Goal: Transaction & Acquisition: Purchase product/service

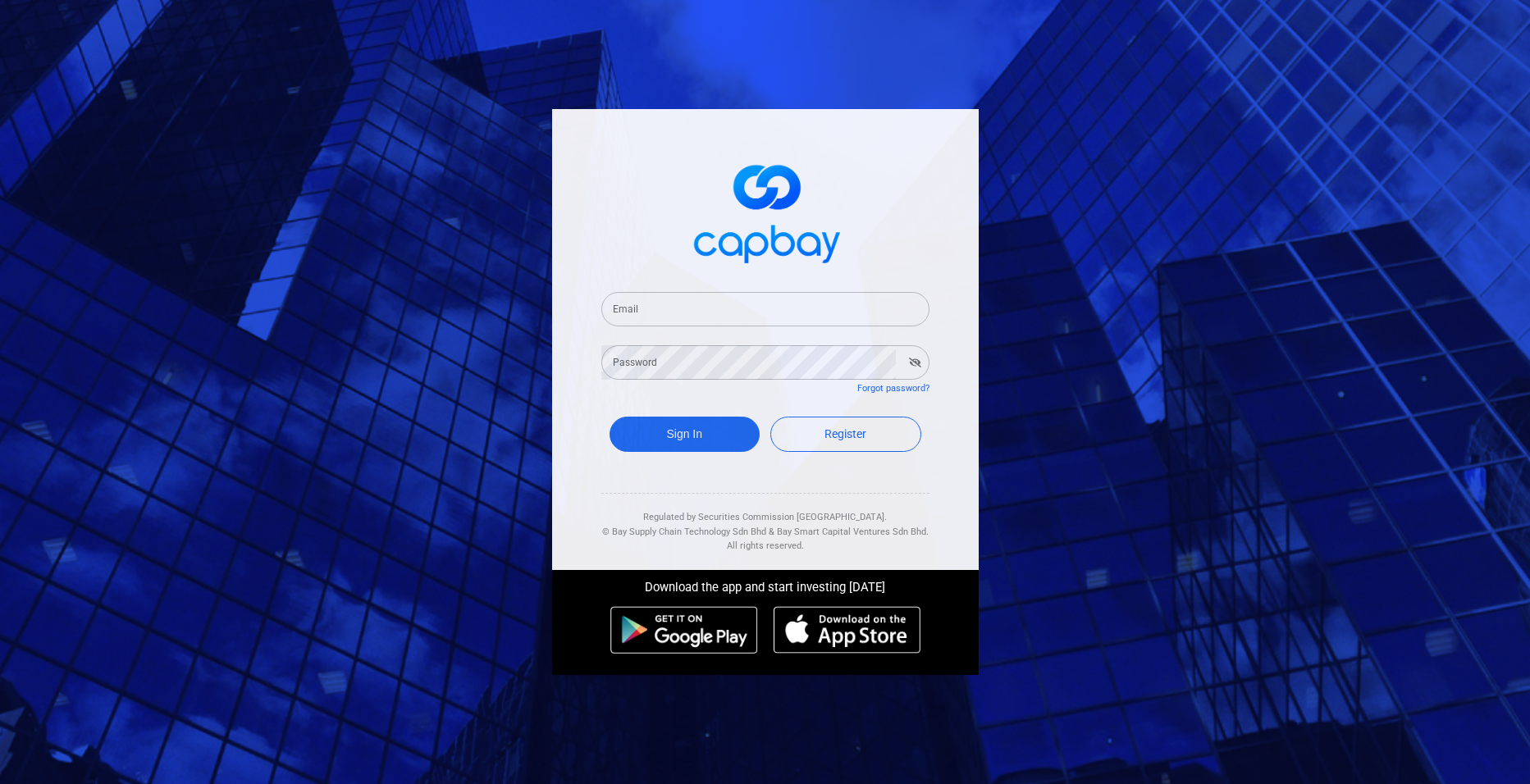
click at [698, 306] on input "Email" at bounding box center [765, 309] width 329 height 35
type input "[EMAIL_ADDRESS][DOMAIN_NAME]"
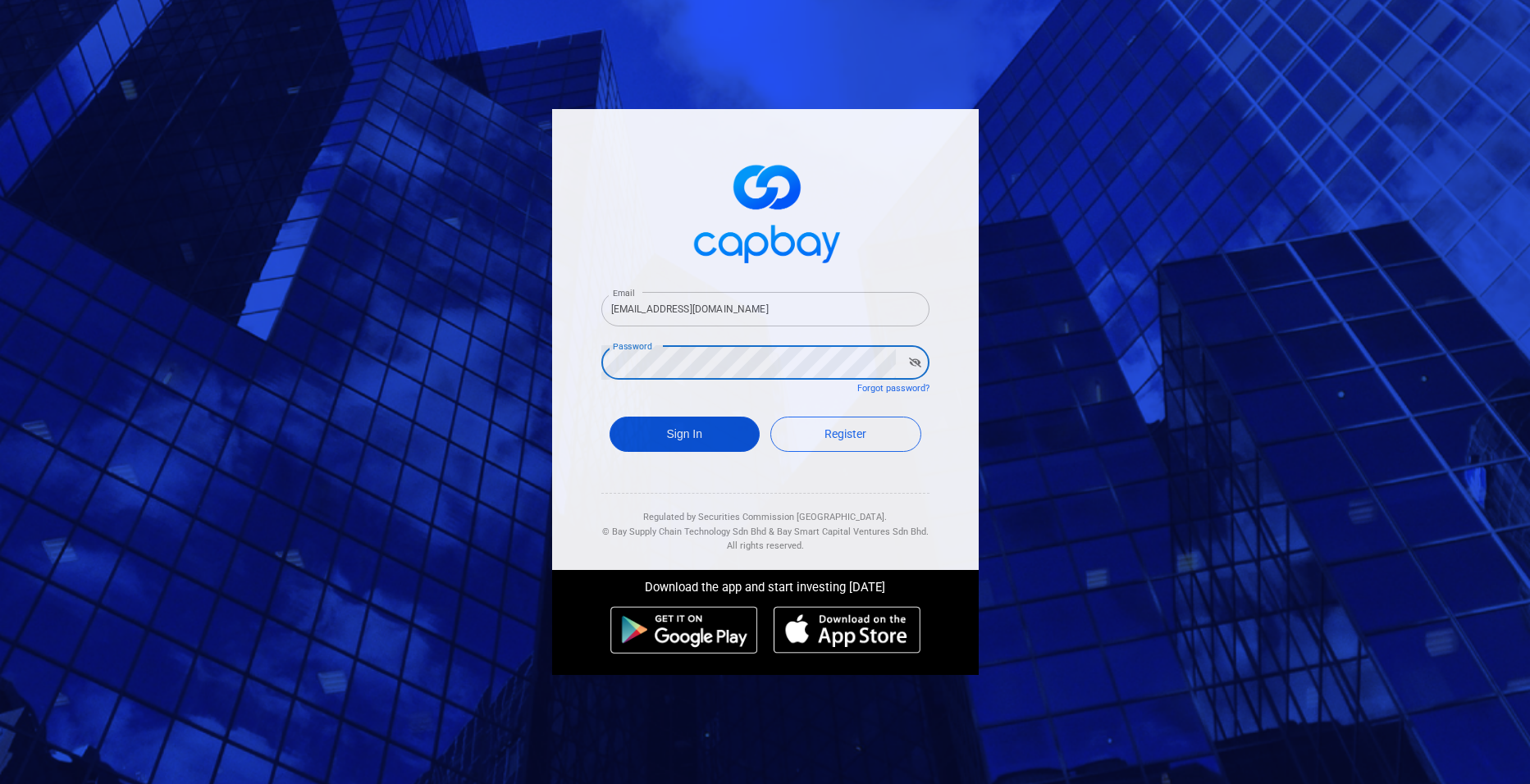
click at [667, 433] on button "Sign In" at bounding box center [684, 434] width 151 height 36
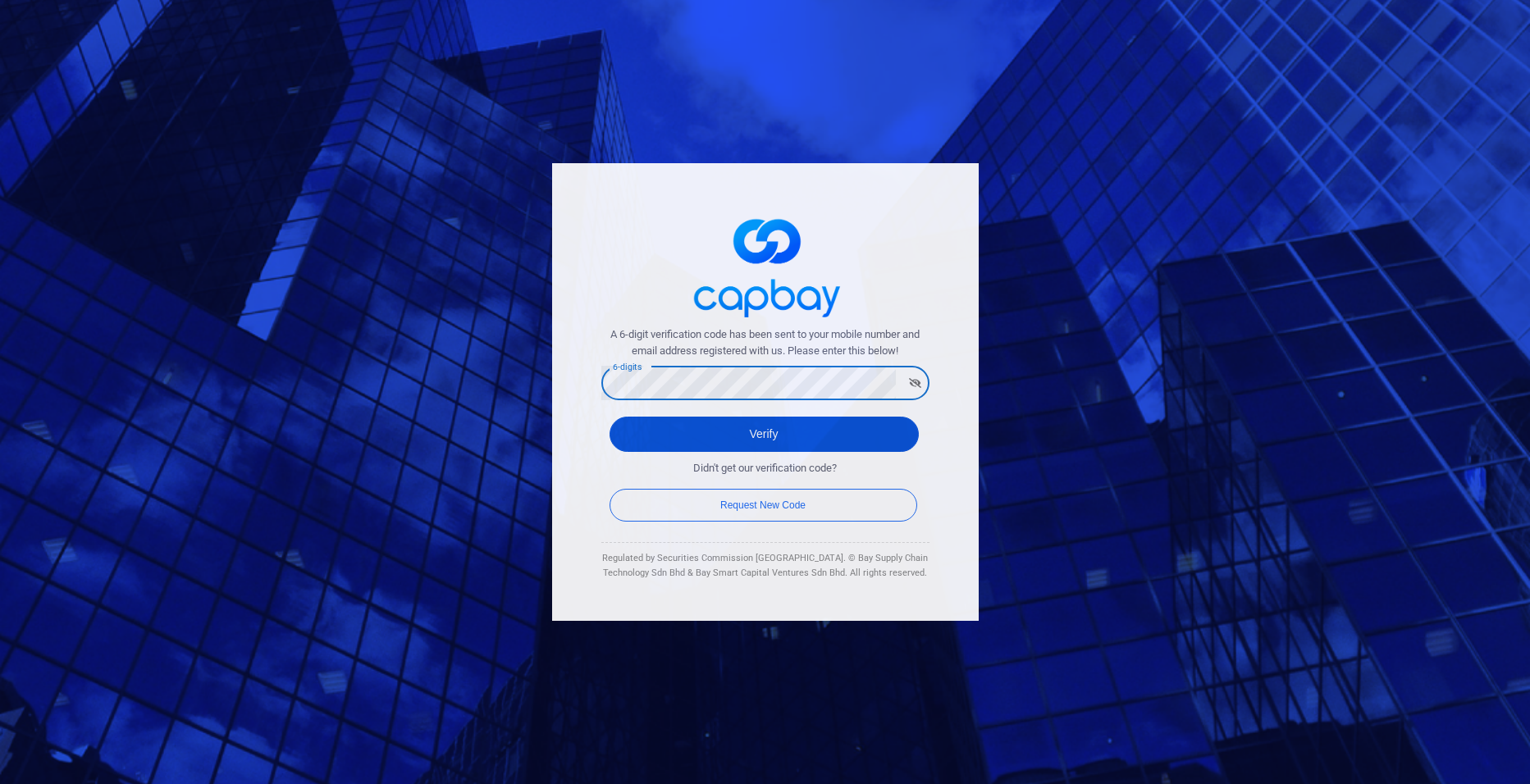
click at [703, 433] on button "Verify" at bounding box center [764, 434] width 309 height 36
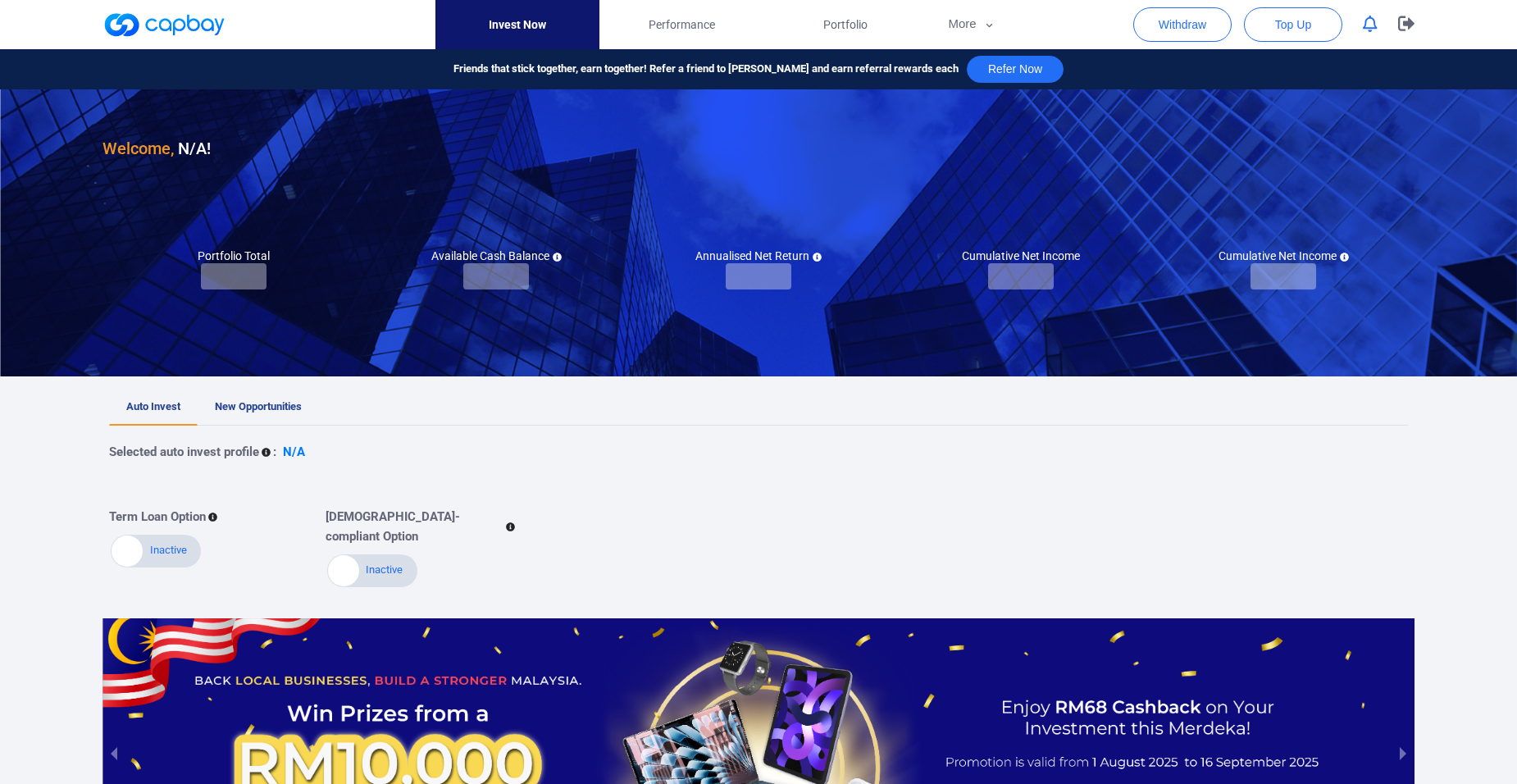
checkbox input "true"
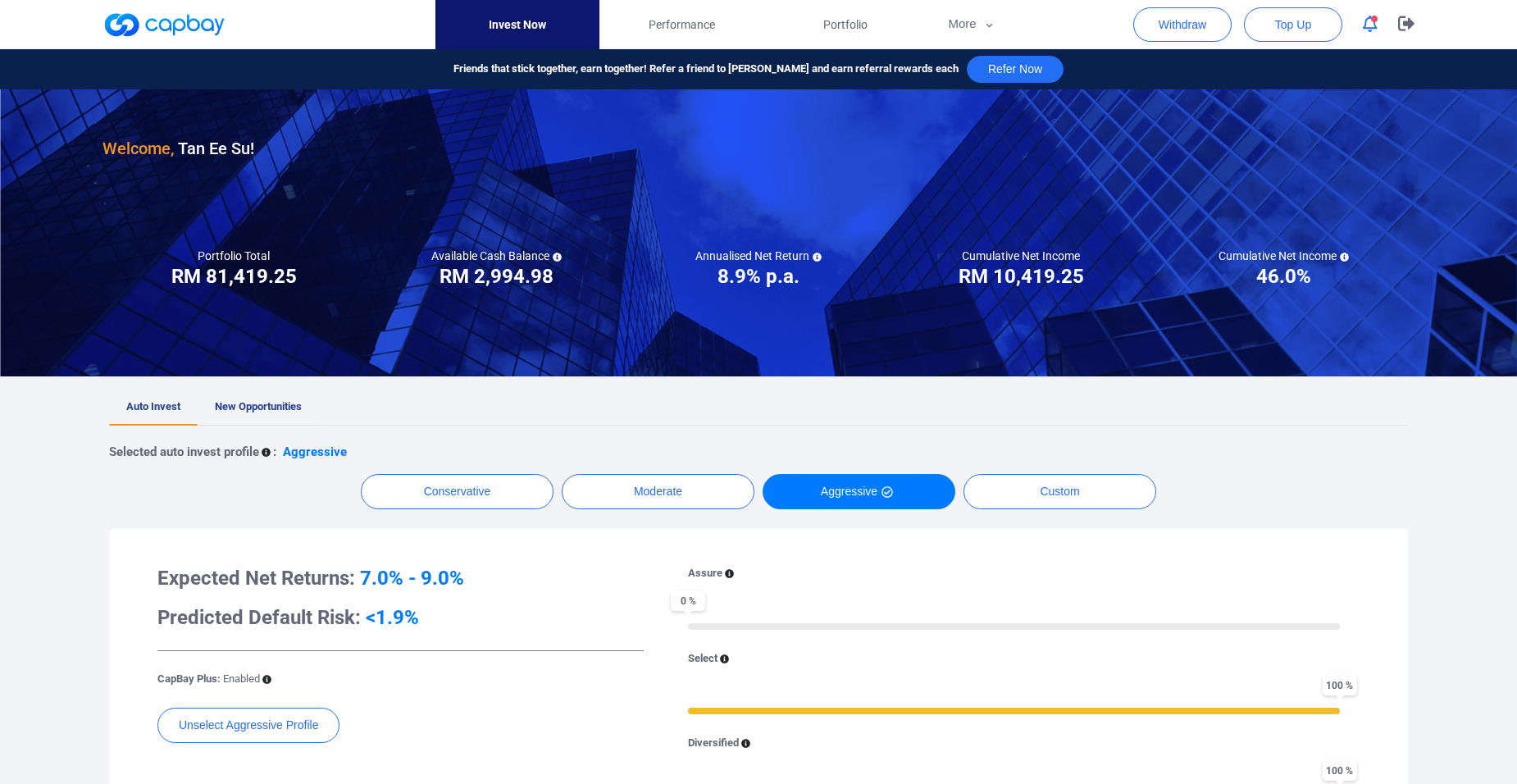
click at [267, 409] on span "New Opportunities" at bounding box center [258, 405] width 87 height 12
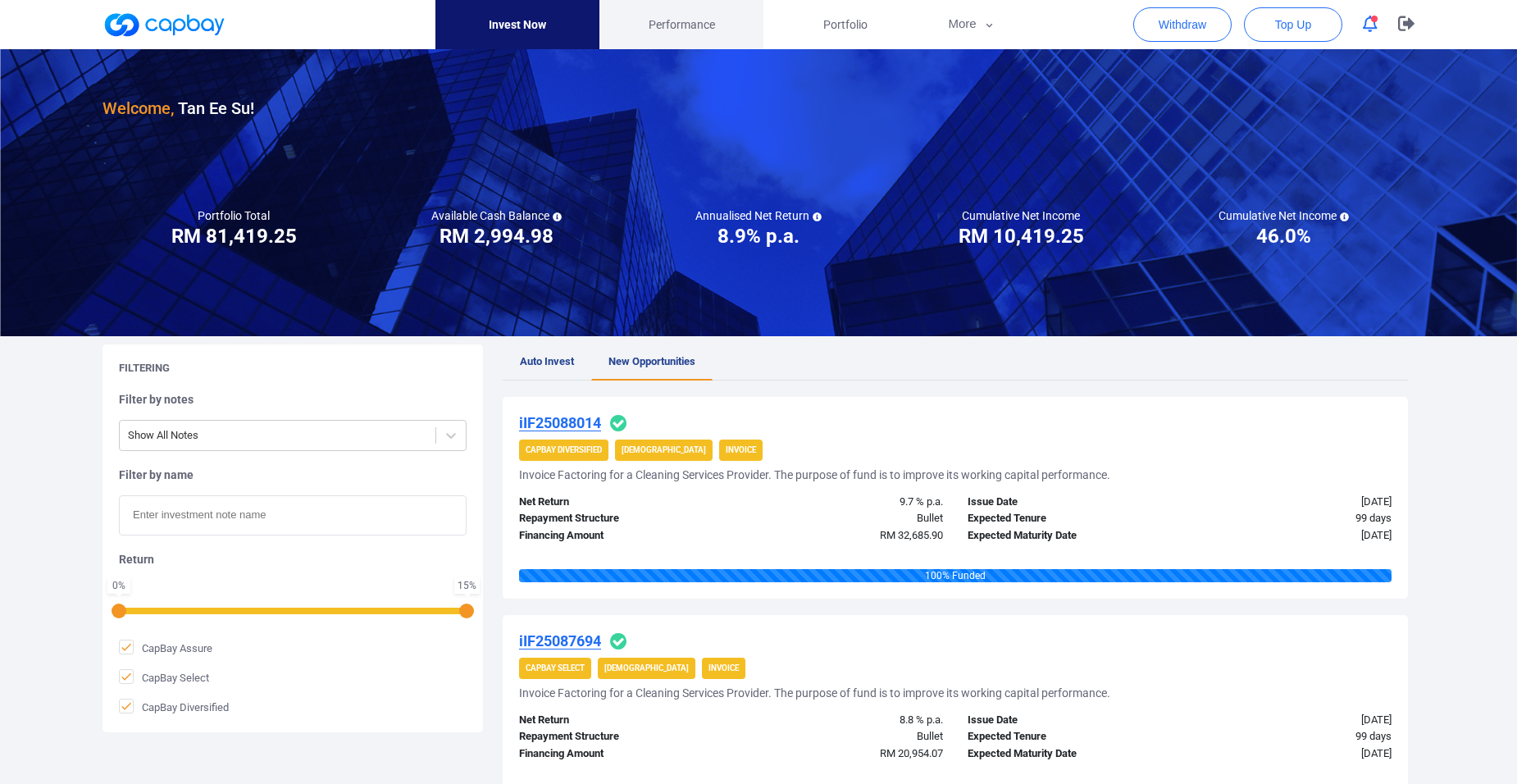
click at [718, 30] on link "Performance" at bounding box center [681, 25] width 164 height 49
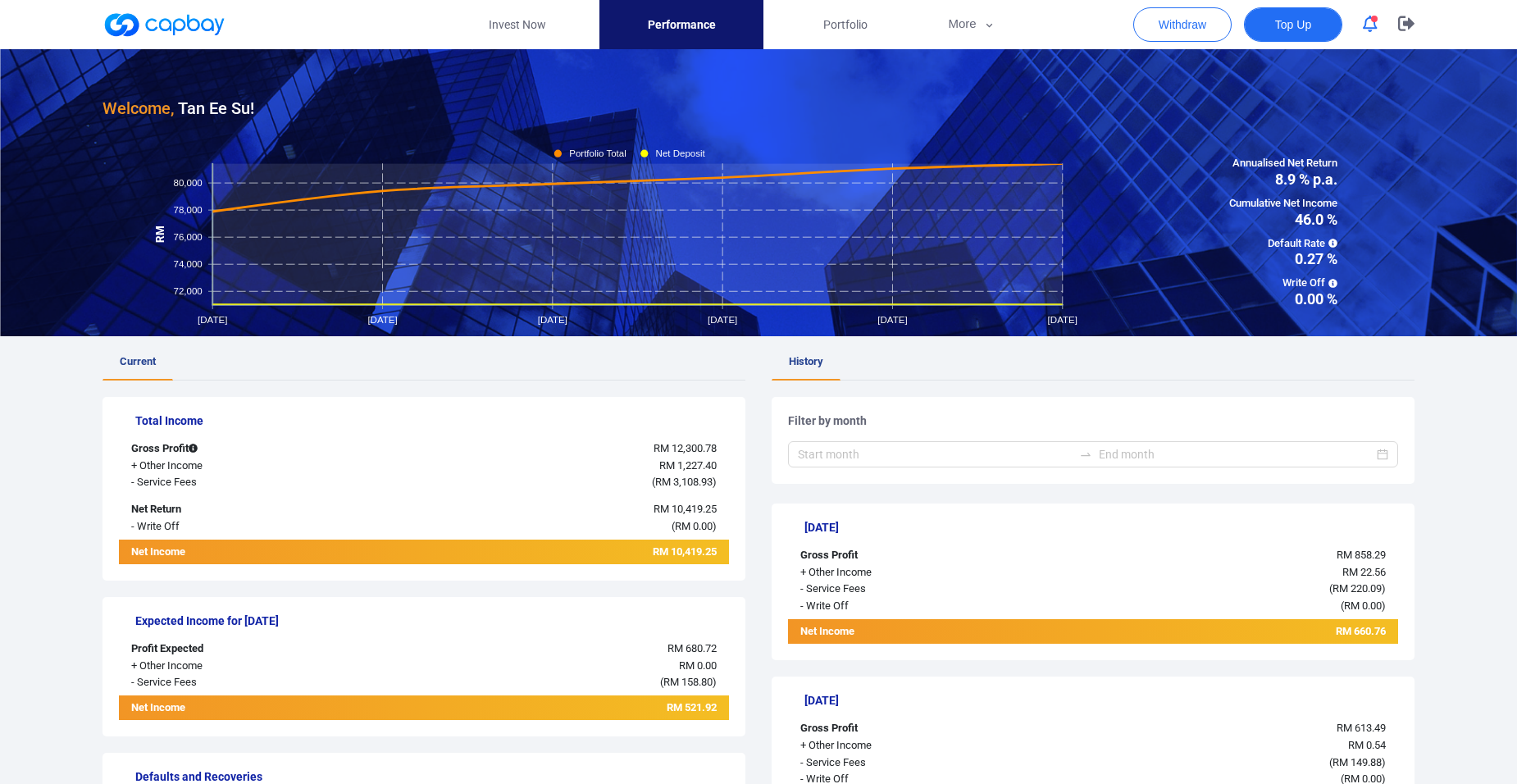
click at [1297, 28] on span "Top Up" at bounding box center [1293, 25] width 36 height 16
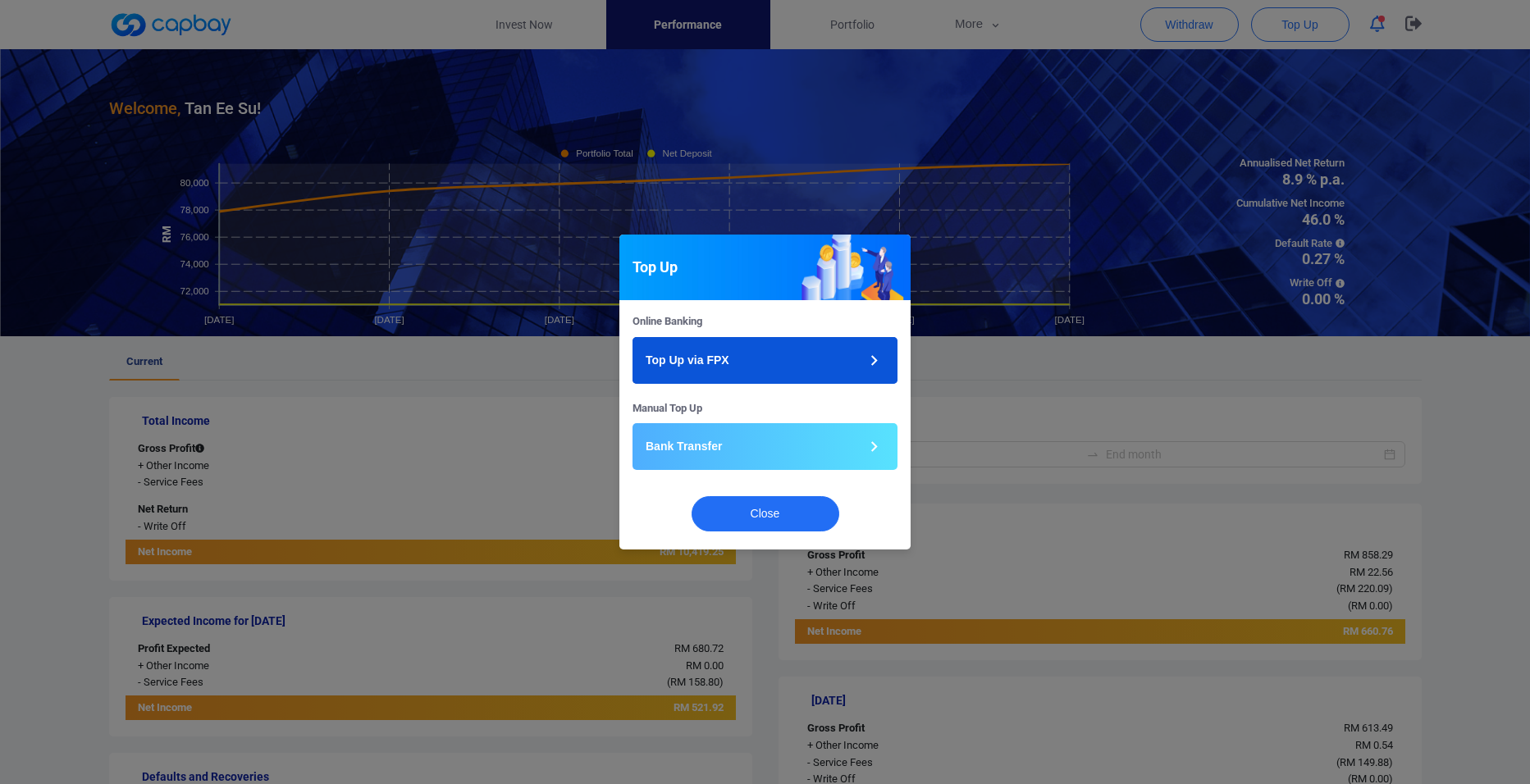
click at [811, 345] on button "Top Up via FPX" at bounding box center [765, 360] width 265 height 47
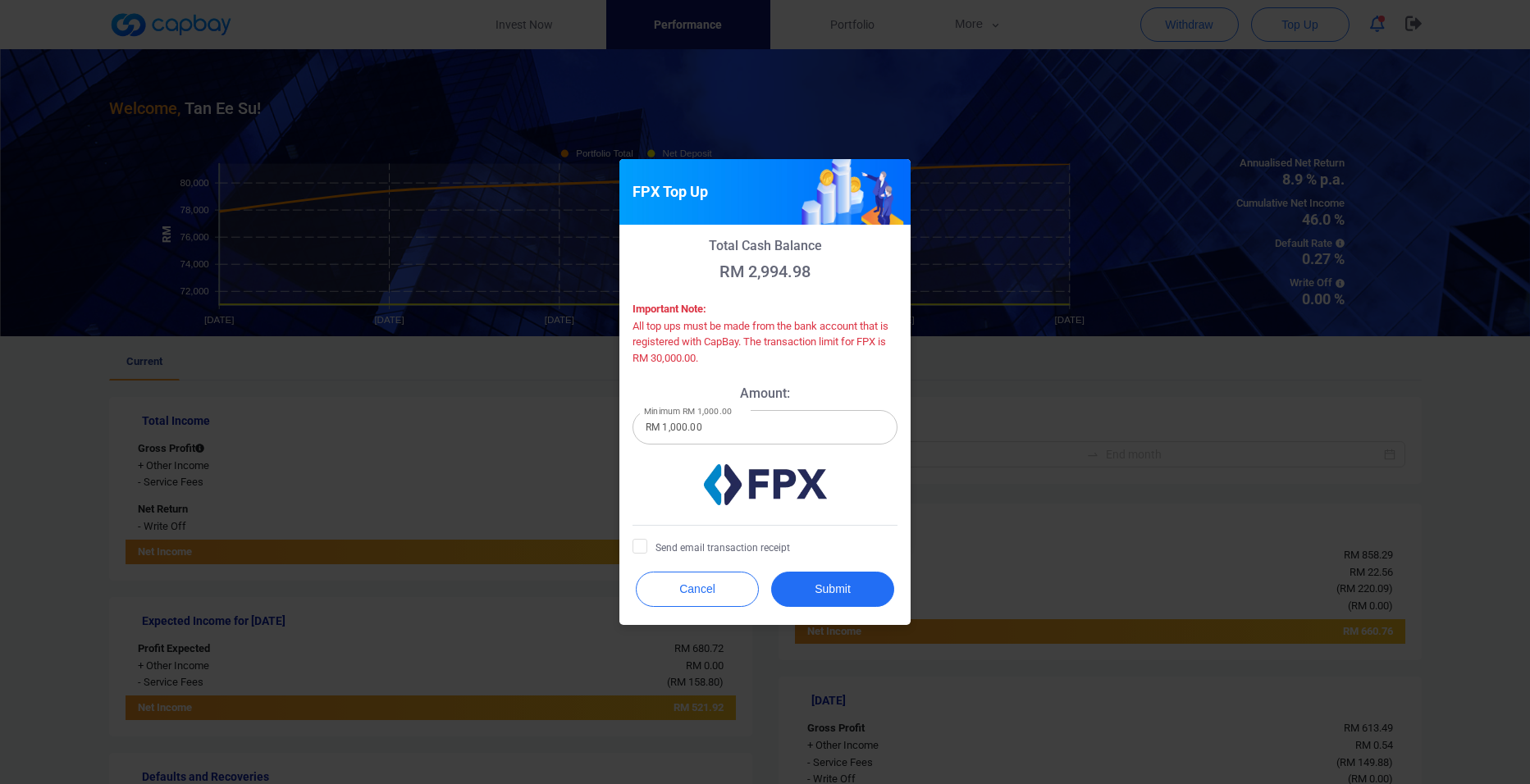
click at [738, 435] on input "RM 1,000.00" at bounding box center [765, 427] width 265 height 35
click at [706, 424] on input "RM 1,000.00" at bounding box center [765, 427] width 265 height 35
click at [683, 429] on input "RM 1,000.00" at bounding box center [765, 427] width 265 height 35
type input "RM 10,000.00"
click at [822, 586] on button "Submit" at bounding box center [833, 589] width 123 height 36
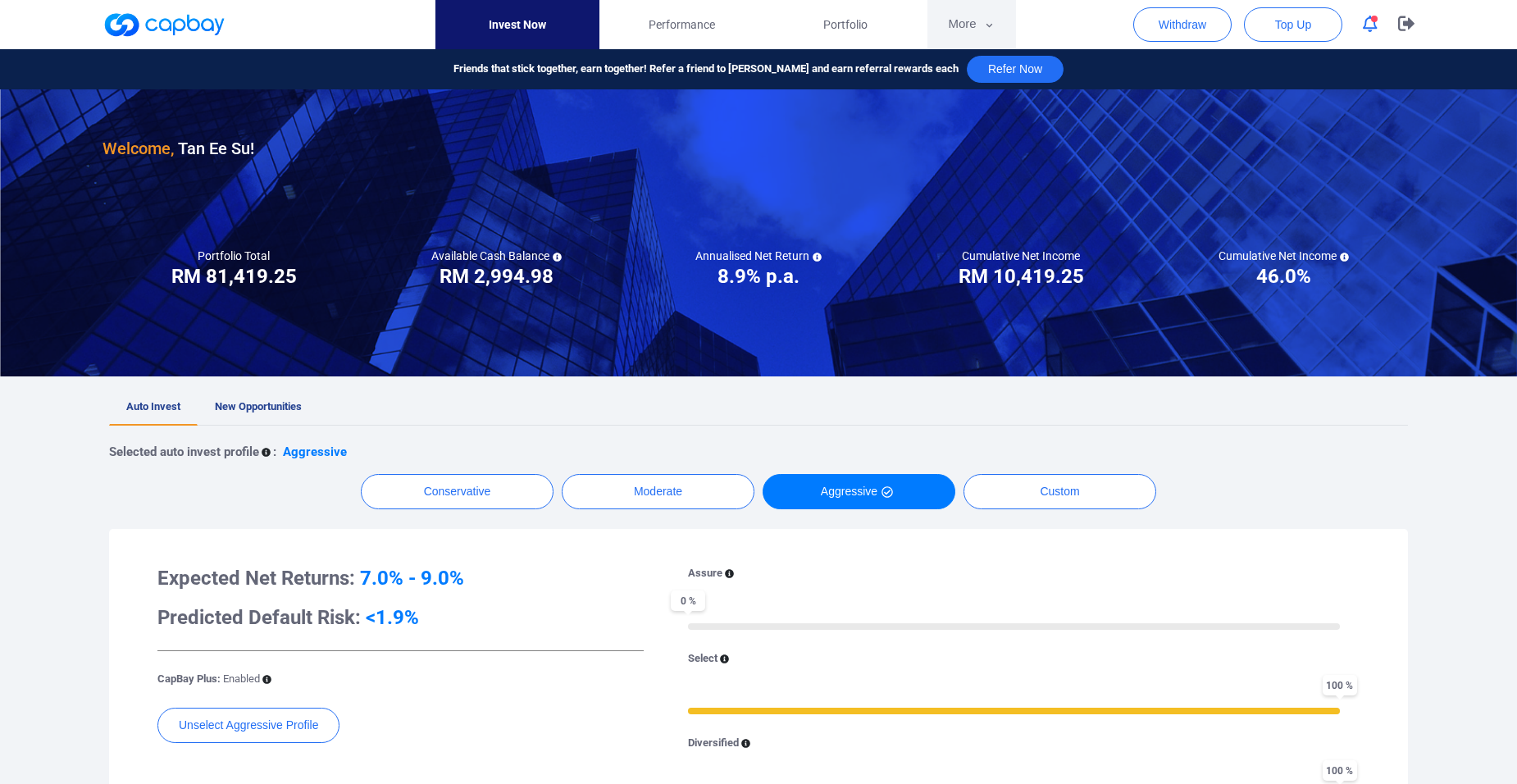
click at [990, 26] on icon "button" at bounding box center [989, 25] width 6 height 4
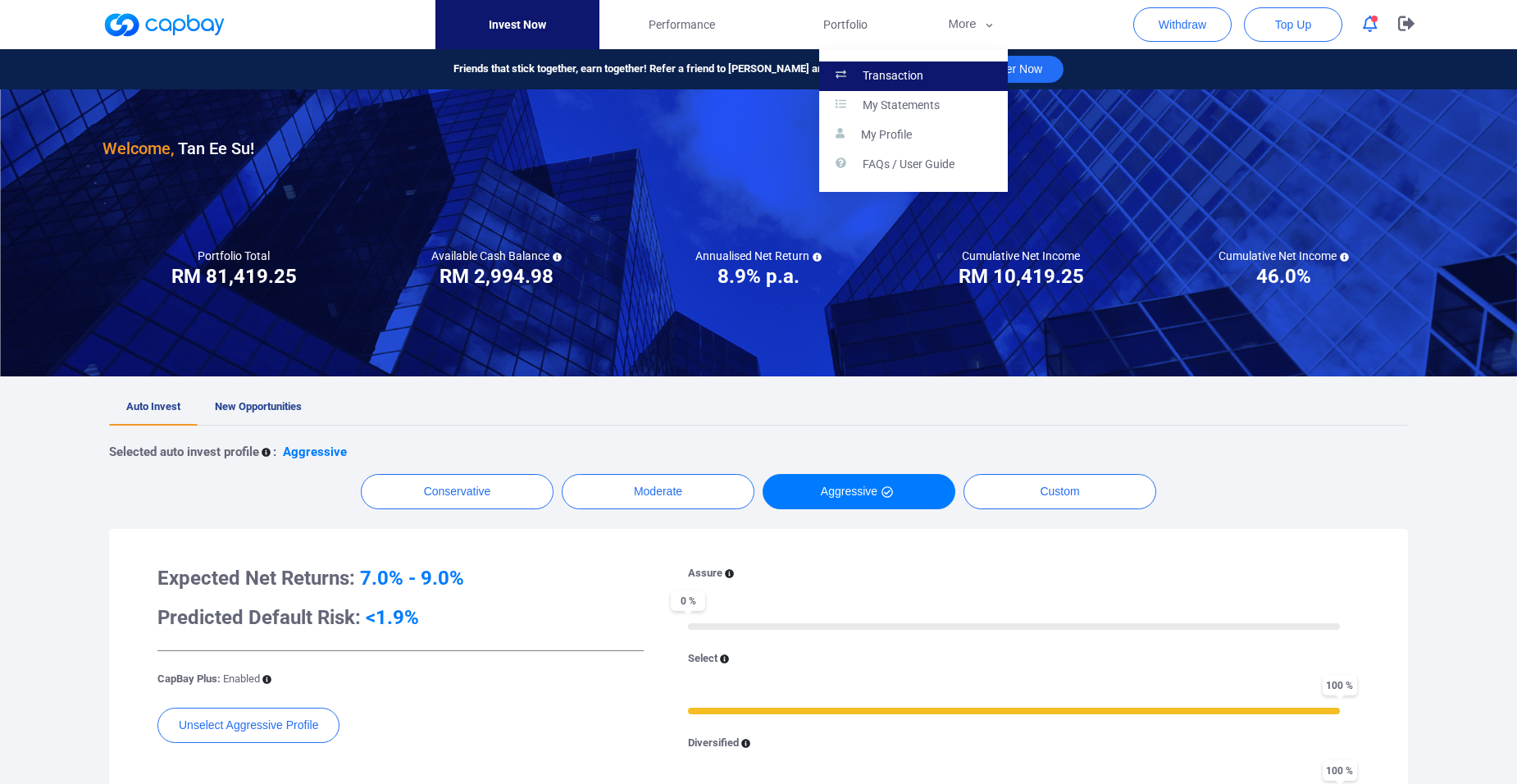
click at [928, 67] on link "Transaction" at bounding box center [914, 76] width 188 height 29
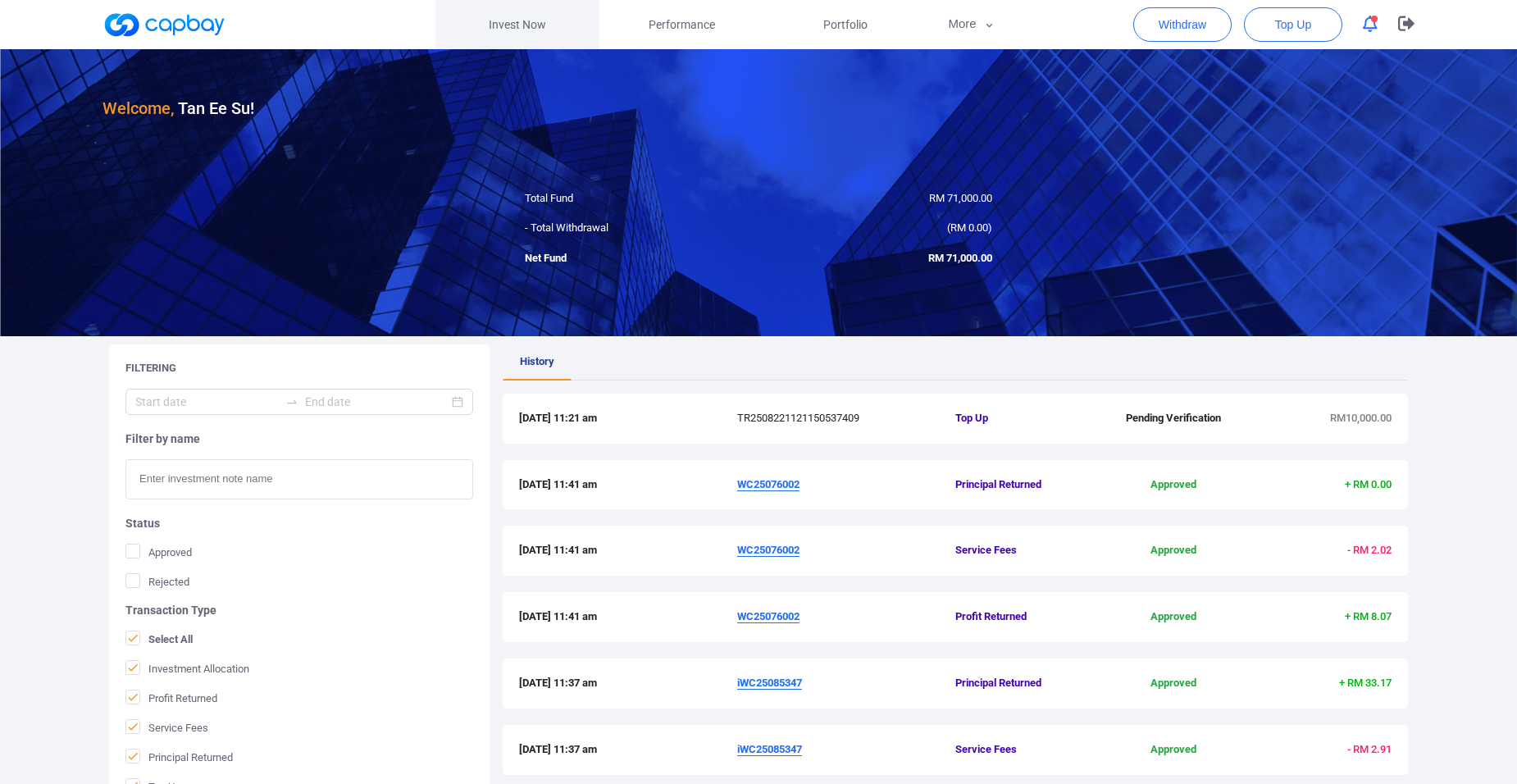
click at [540, 13] on link "Invest Now" at bounding box center [517, 25] width 164 height 49
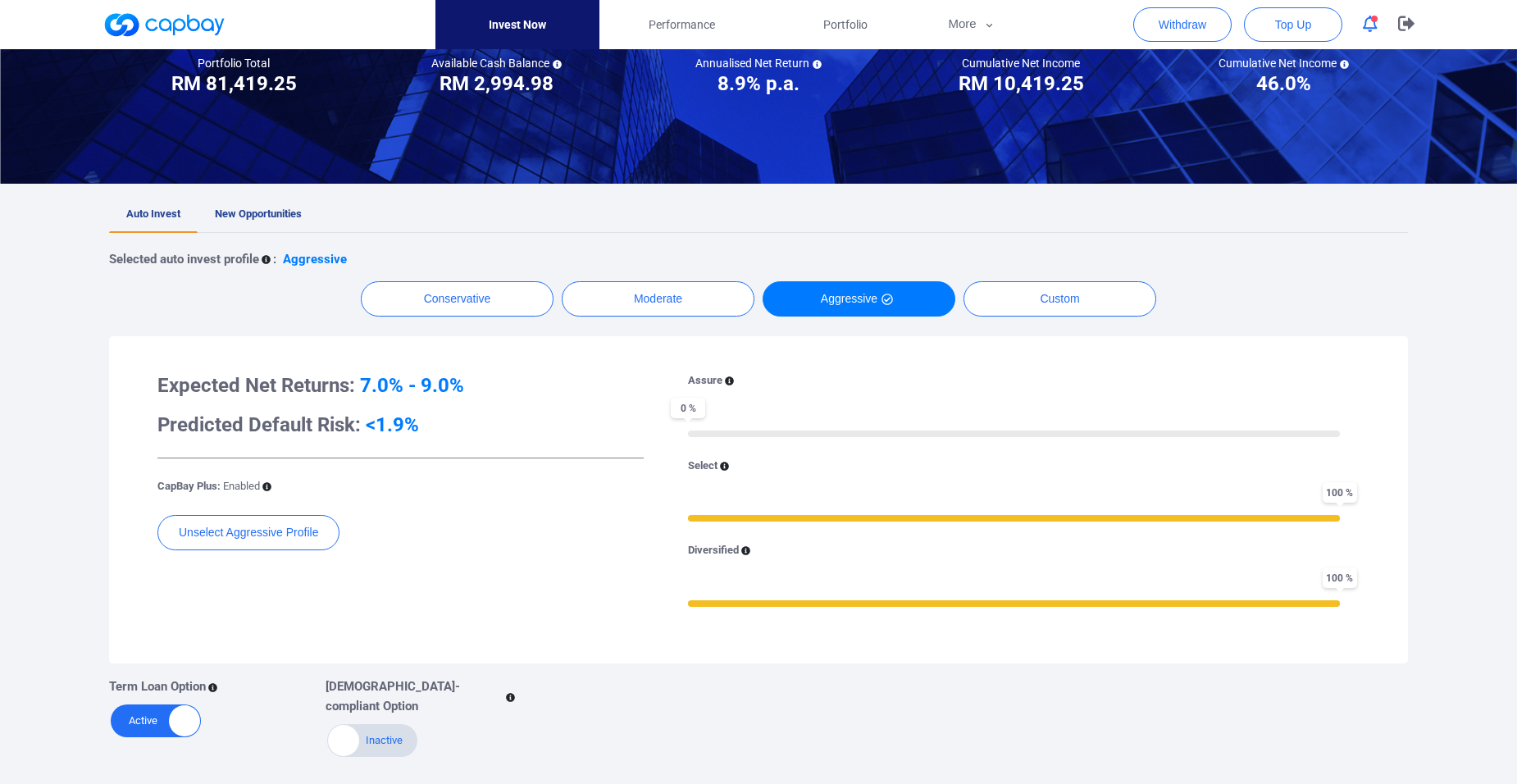
scroll to position [246, 0]
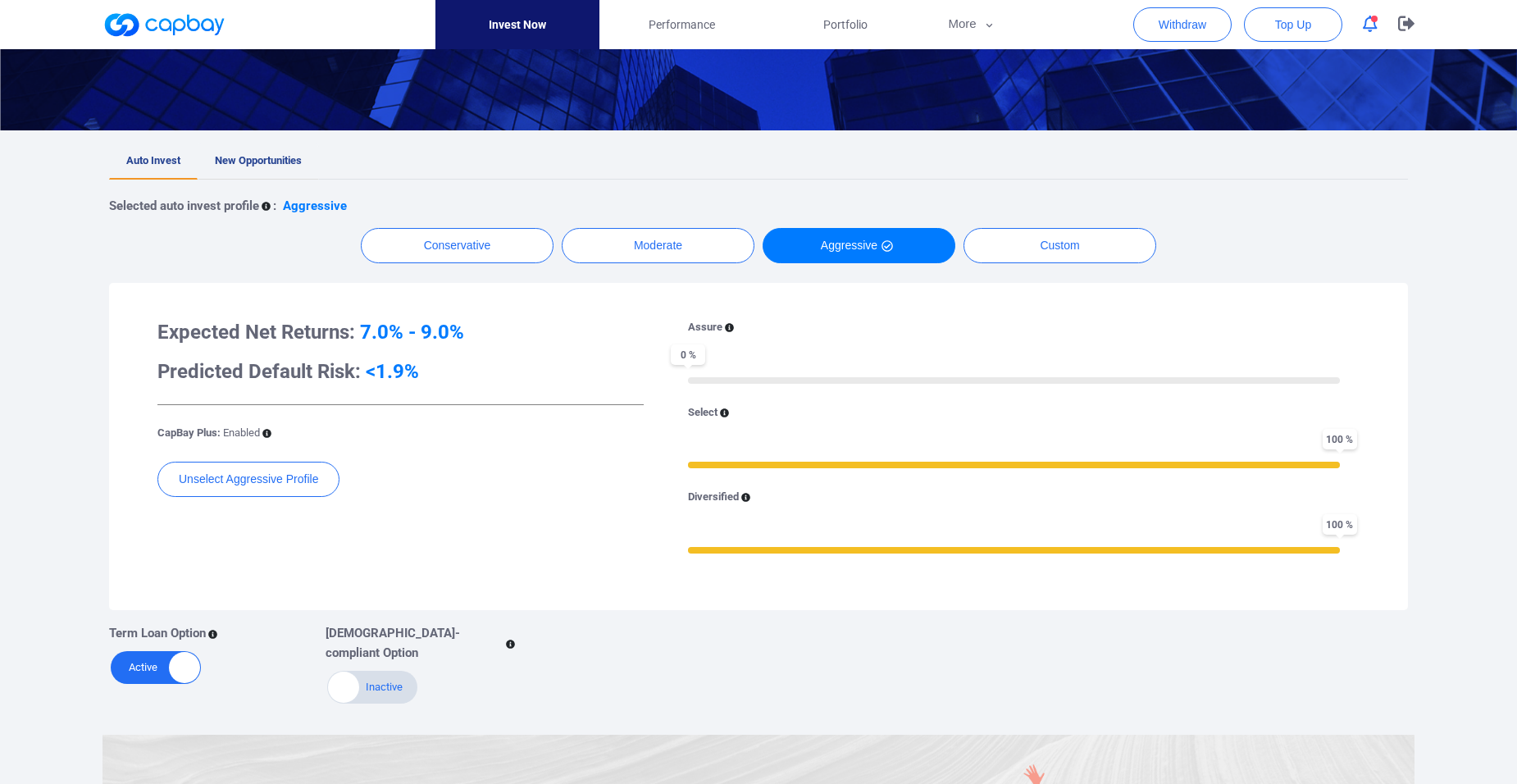
click at [244, 156] on span "New Opportunities" at bounding box center [258, 160] width 87 height 12
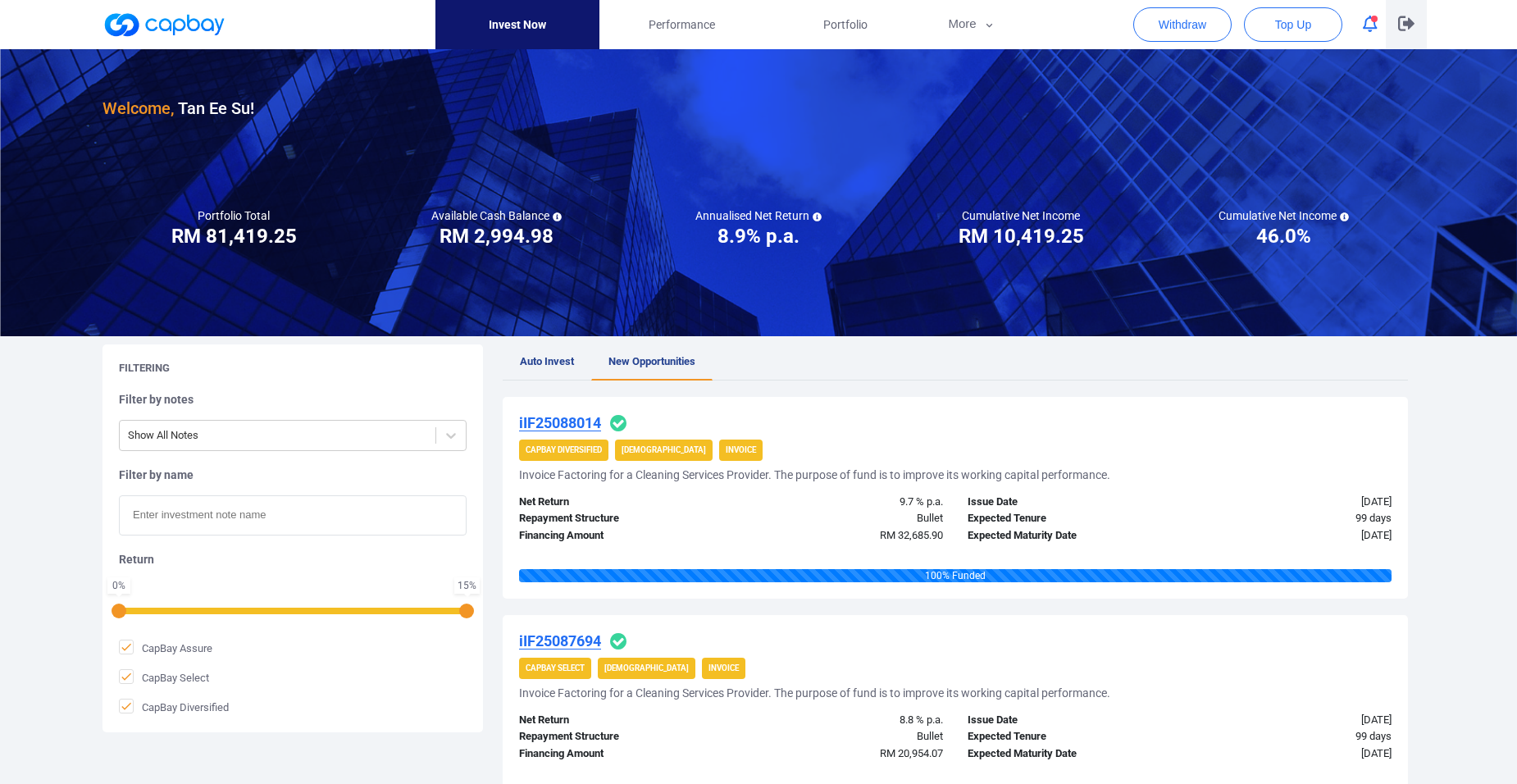
click at [1415, 21] on button "button" at bounding box center [1406, 25] width 41 height 49
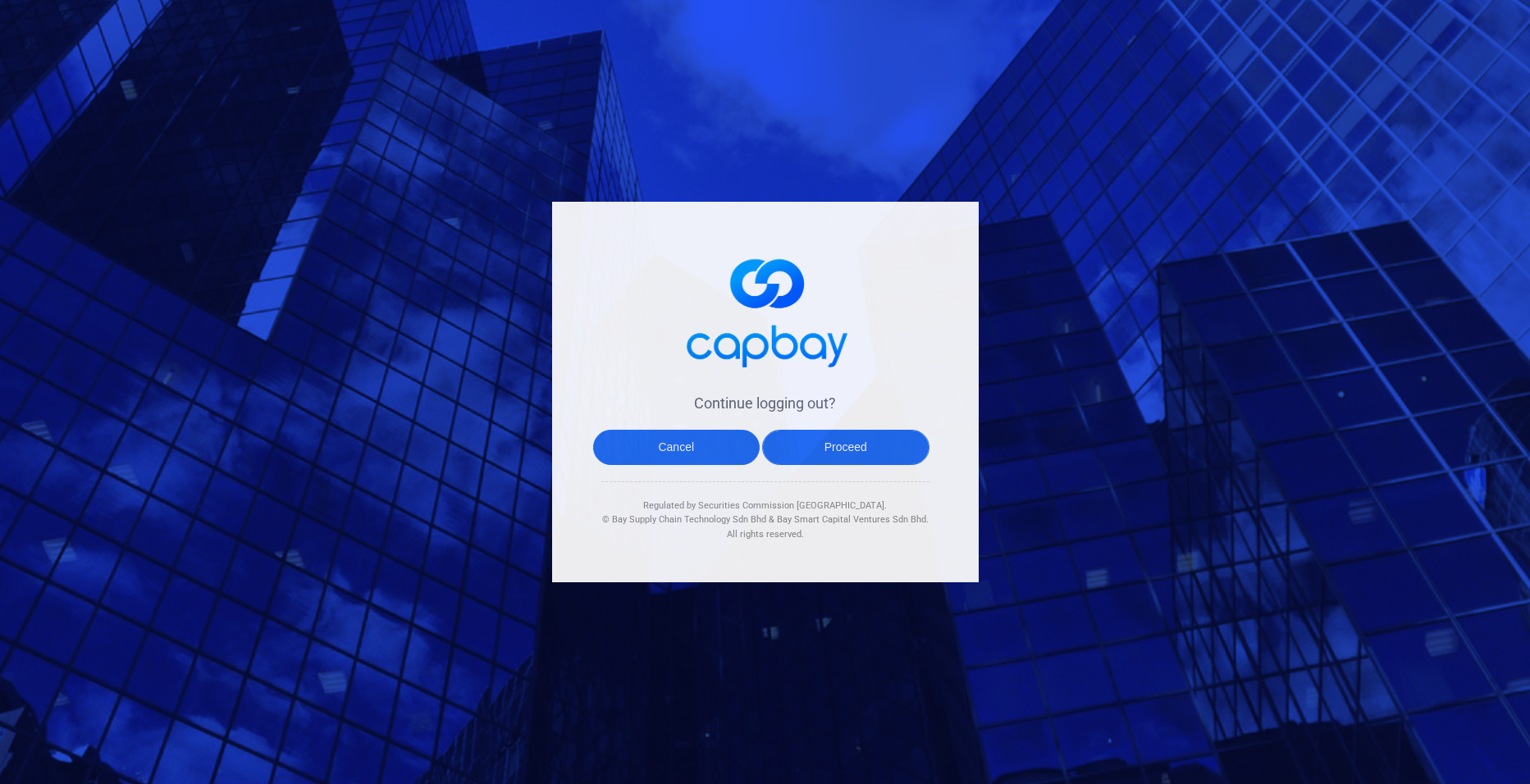
click at [812, 449] on button "Proceed" at bounding box center [846, 447] width 167 height 36
